Goal: Information Seeking & Learning: Learn about a topic

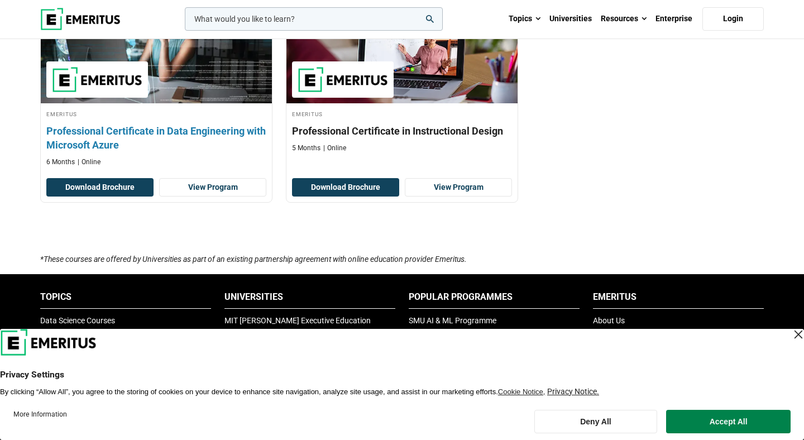
scroll to position [289, 0]
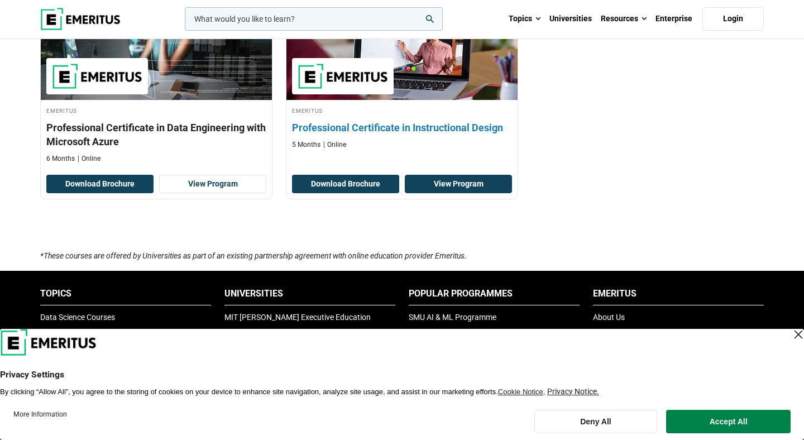
click at [479, 184] on link "View Program" at bounding box center [458, 184] width 107 height 19
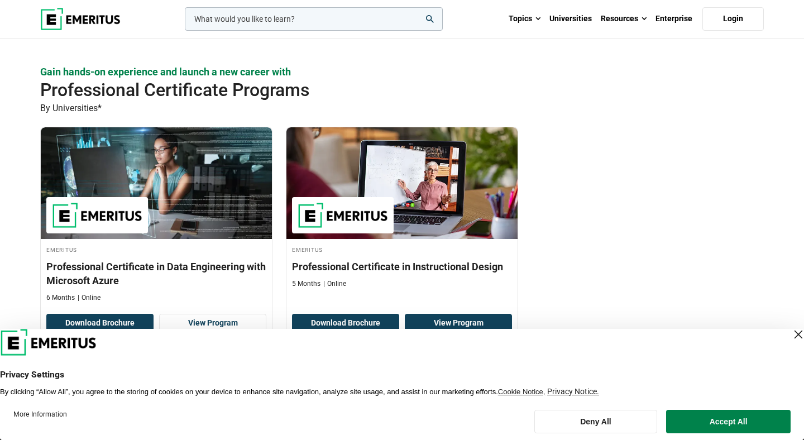
scroll to position [50, 0]
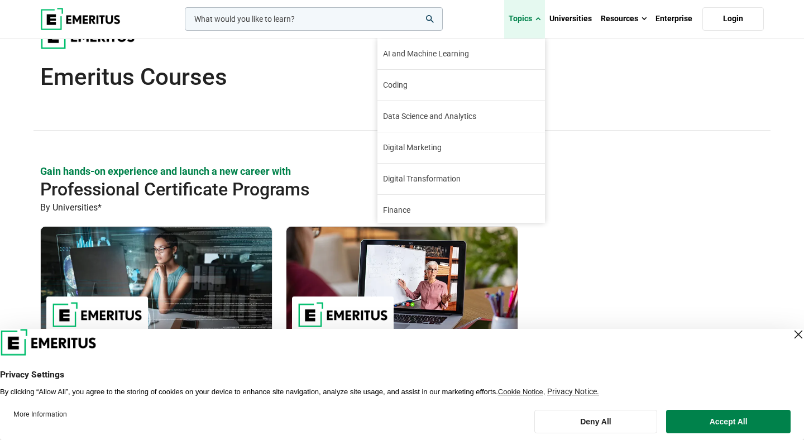
click at [536, 12] on link "Topics" at bounding box center [524, 18] width 41 height 39
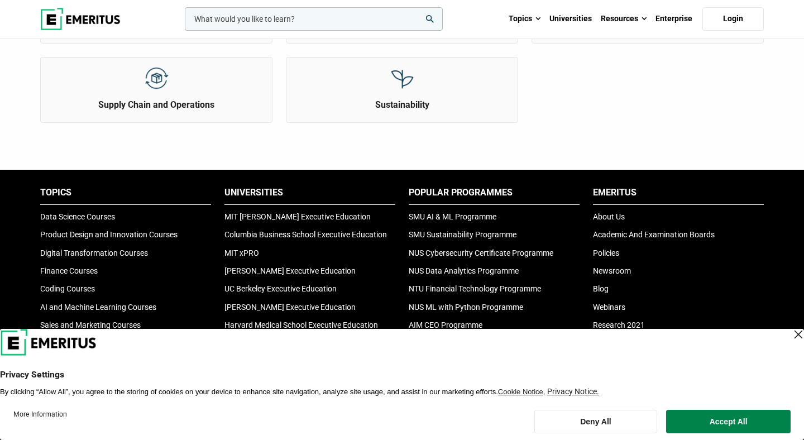
scroll to position [629, 0]
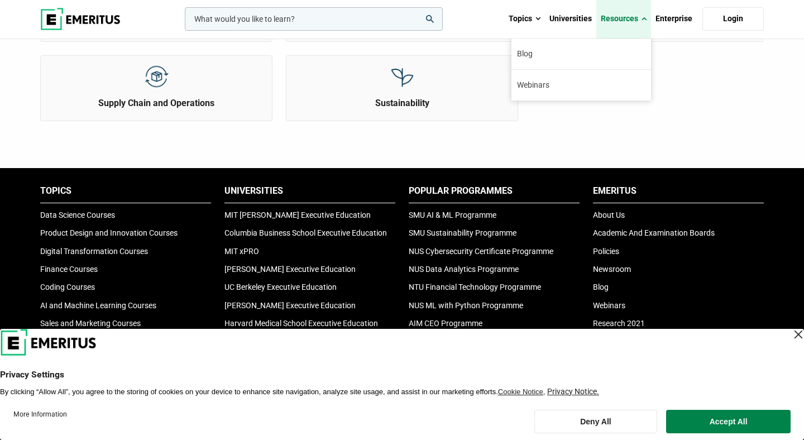
click at [609, 22] on link "Resources" at bounding box center [624, 18] width 55 height 39
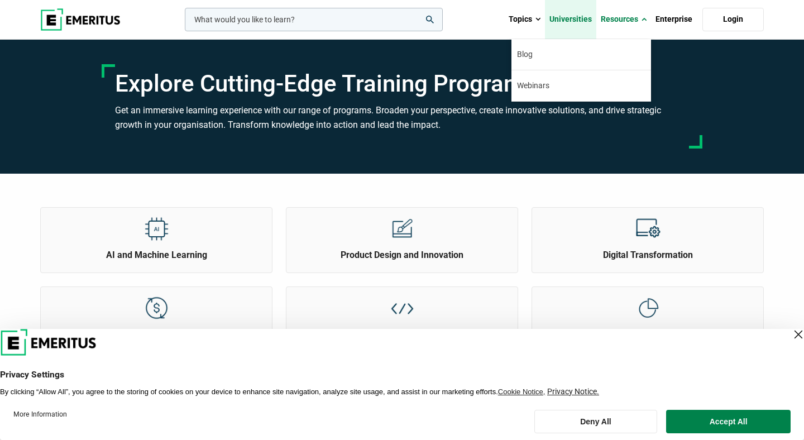
click at [578, 21] on link "Universities" at bounding box center [570, 19] width 51 height 39
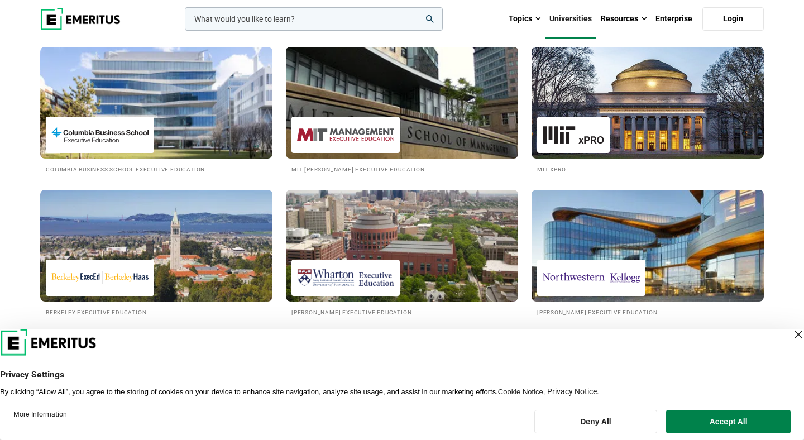
scroll to position [196, 0]
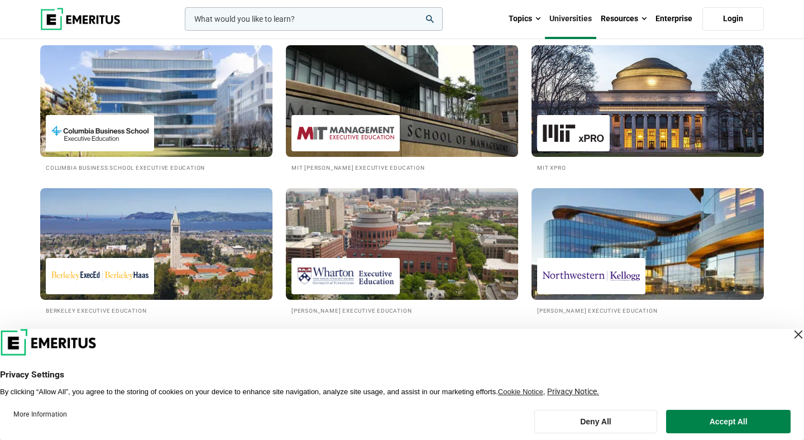
click at [450, 112] on img at bounding box center [402, 101] width 256 height 123
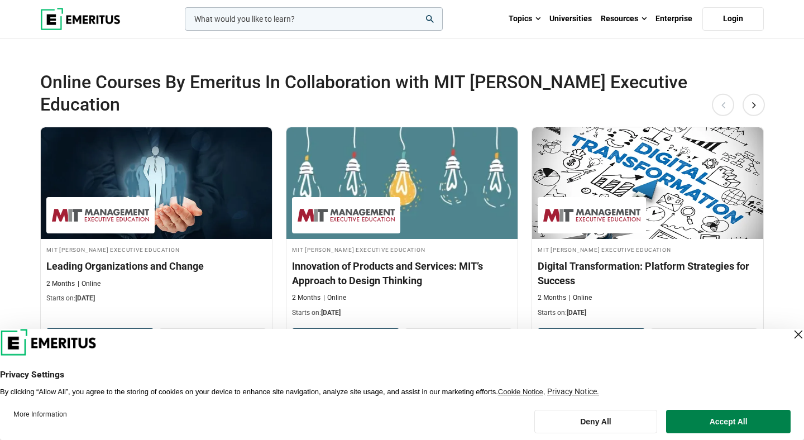
scroll to position [392, 0]
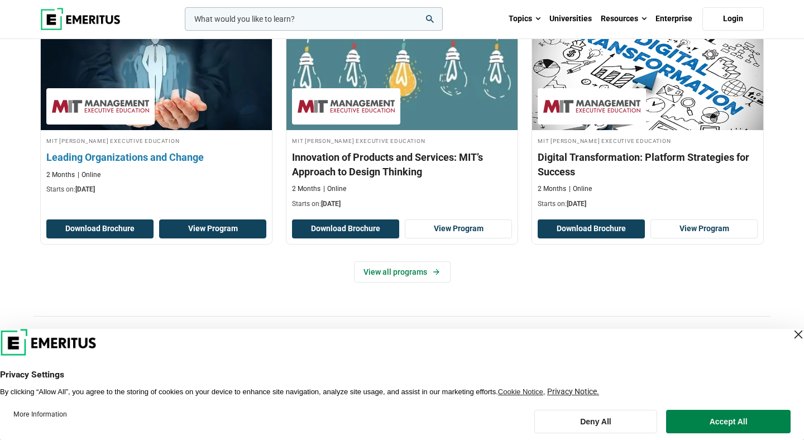
click at [179, 220] on link "View Program" at bounding box center [212, 229] width 107 height 19
